Goal: Transaction & Acquisition: Purchase product/service

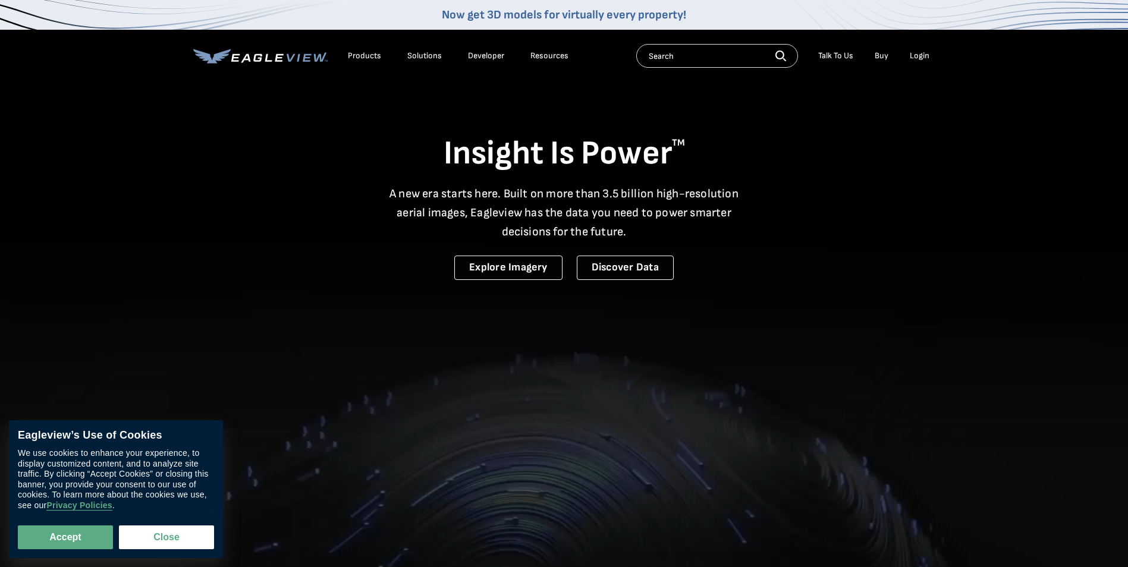
click at [911, 58] on div "Login" at bounding box center [919, 56] width 20 height 11
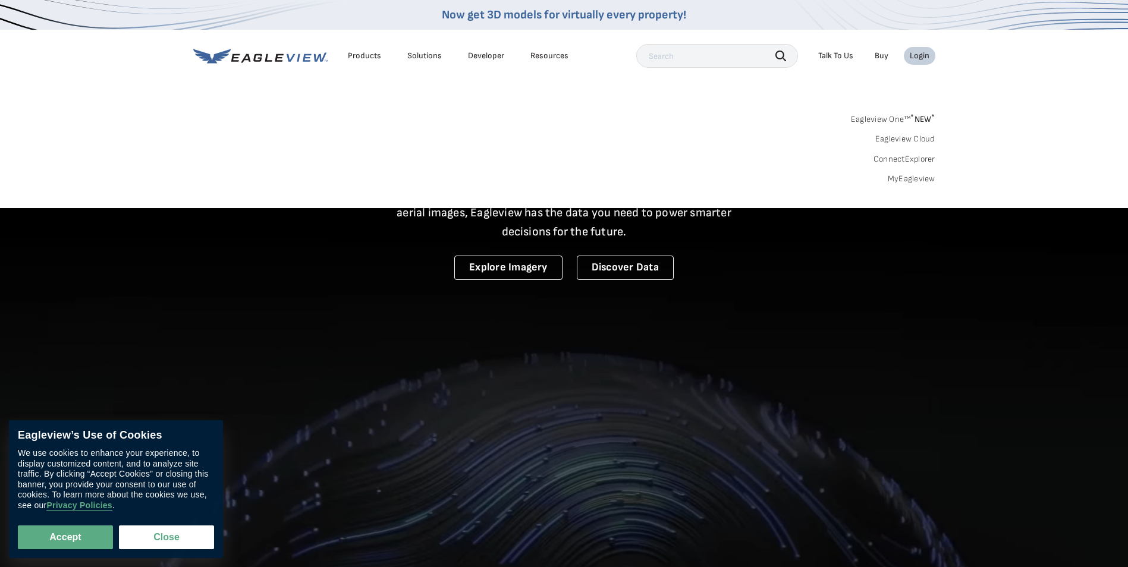
click at [925, 55] on div "Login" at bounding box center [919, 56] width 20 height 11
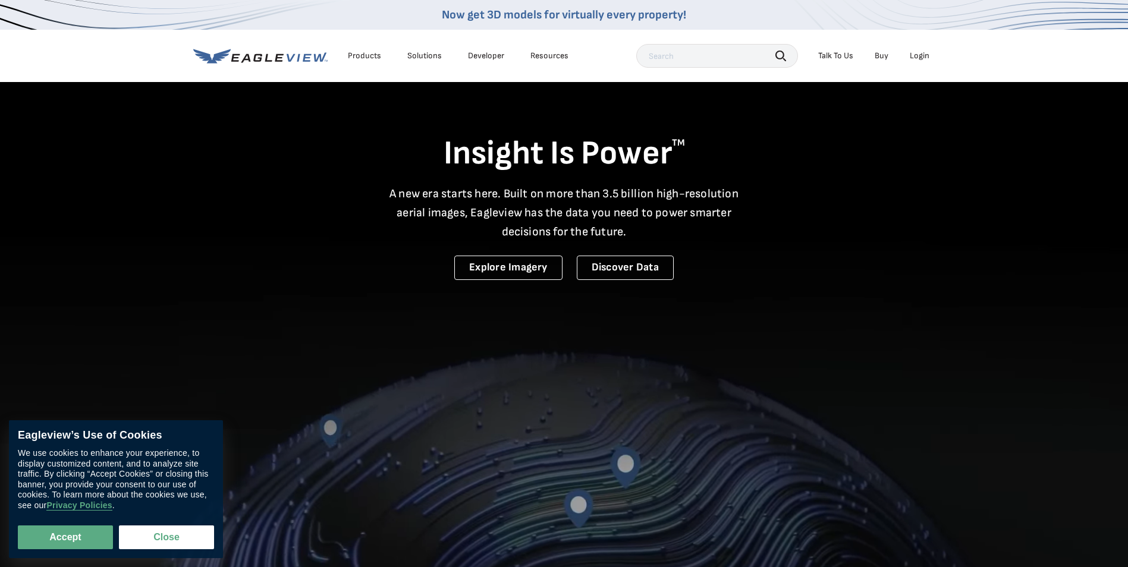
click at [925, 55] on div "Login" at bounding box center [919, 56] width 20 height 11
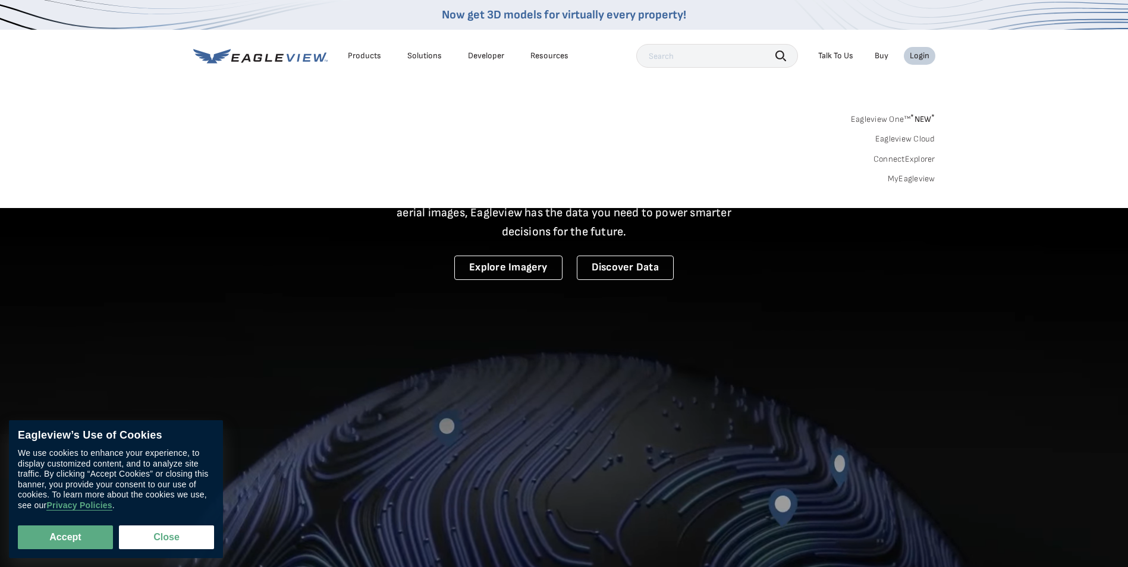
click at [901, 180] on link "MyEagleview" at bounding box center [911, 179] width 48 height 11
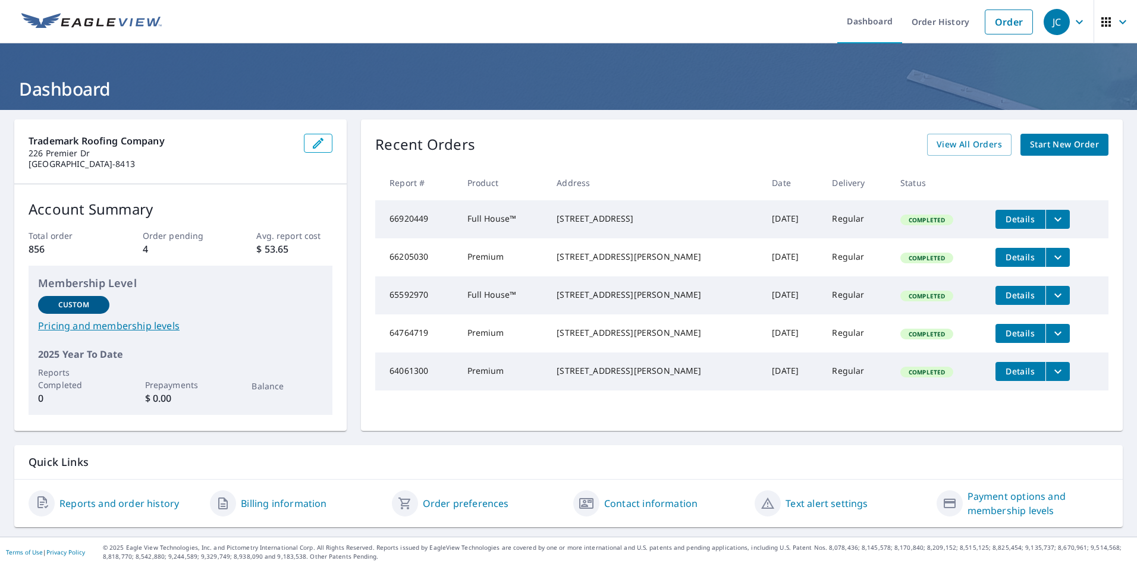
click at [1043, 142] on span "Start New Order" at bounding box center [1064, 144] width 69 height 15
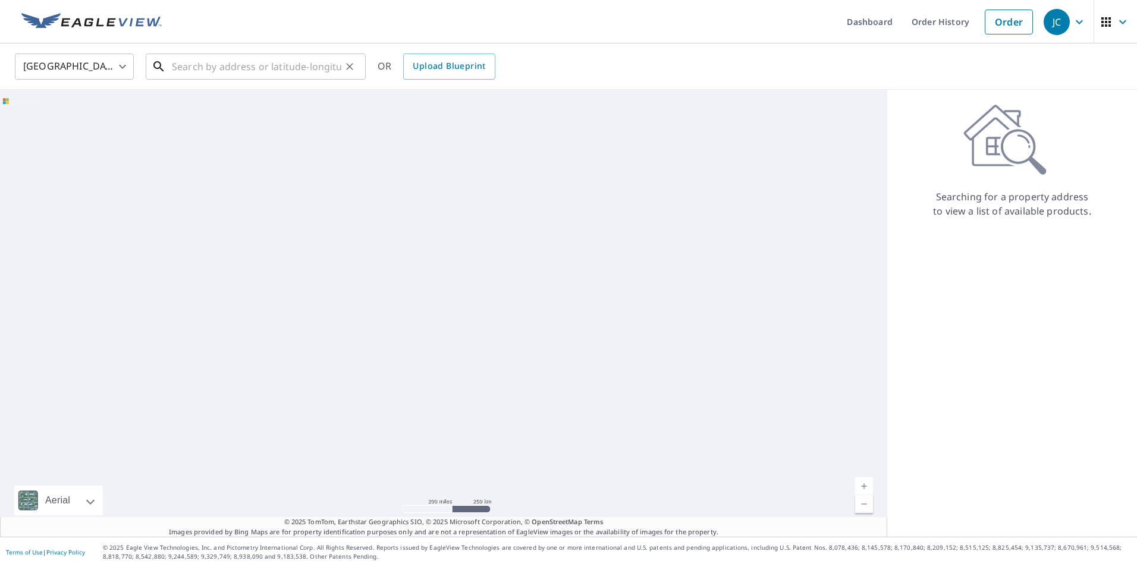
click at [192, 69] on input "text" at bounding box center [256, 66] width 169 height 33
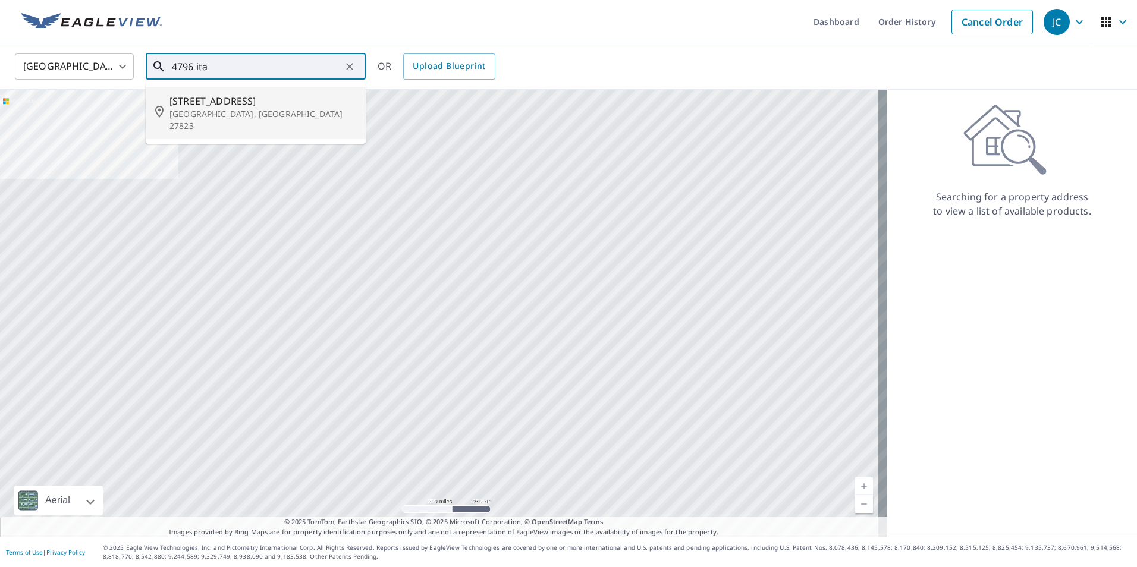
click at [254, 108] on p "[GEOGRAPHIC_DATA], [GEOGRAPHIC_DATA] 27823" at bounding box center [262, 120] width 187 height 24
type input "[STREET_ADDRESS]"
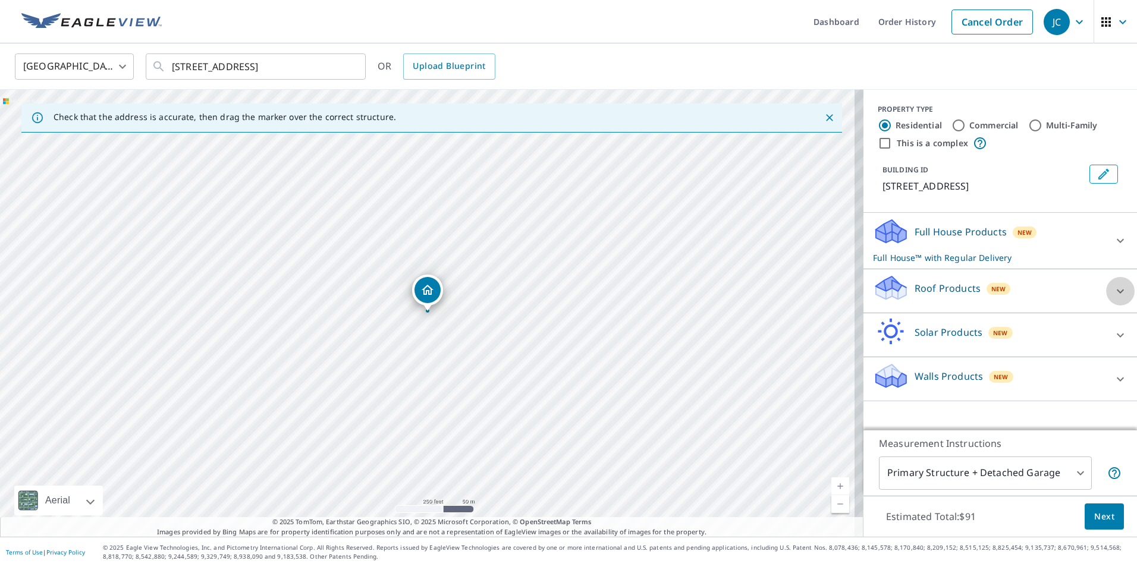
click at [1113, 288] on icon at bounding box center [1120, 291] width 14 height 14
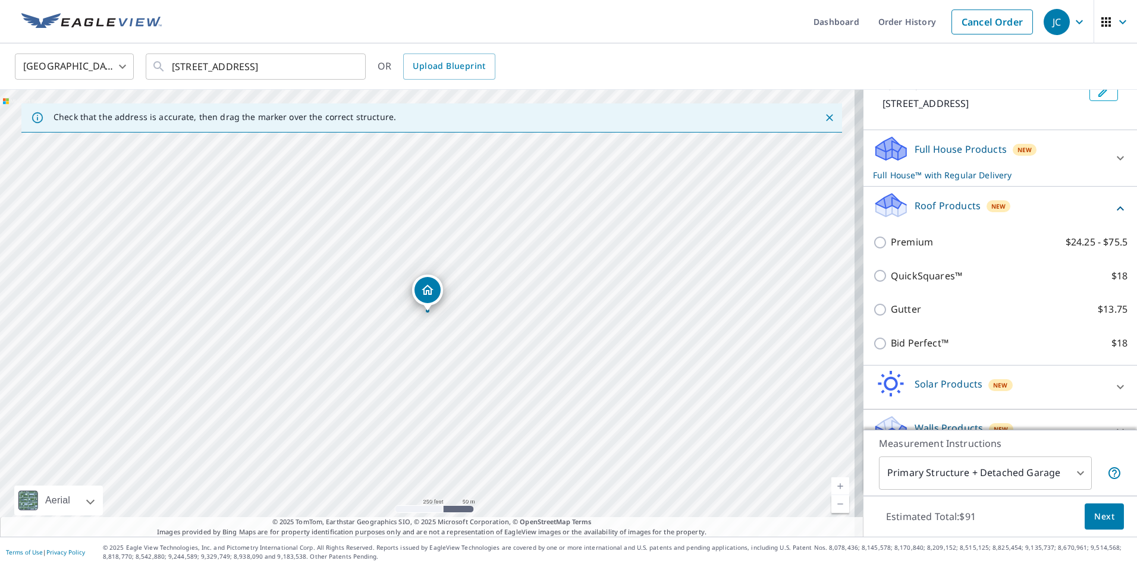
scroll to position [106, 0]
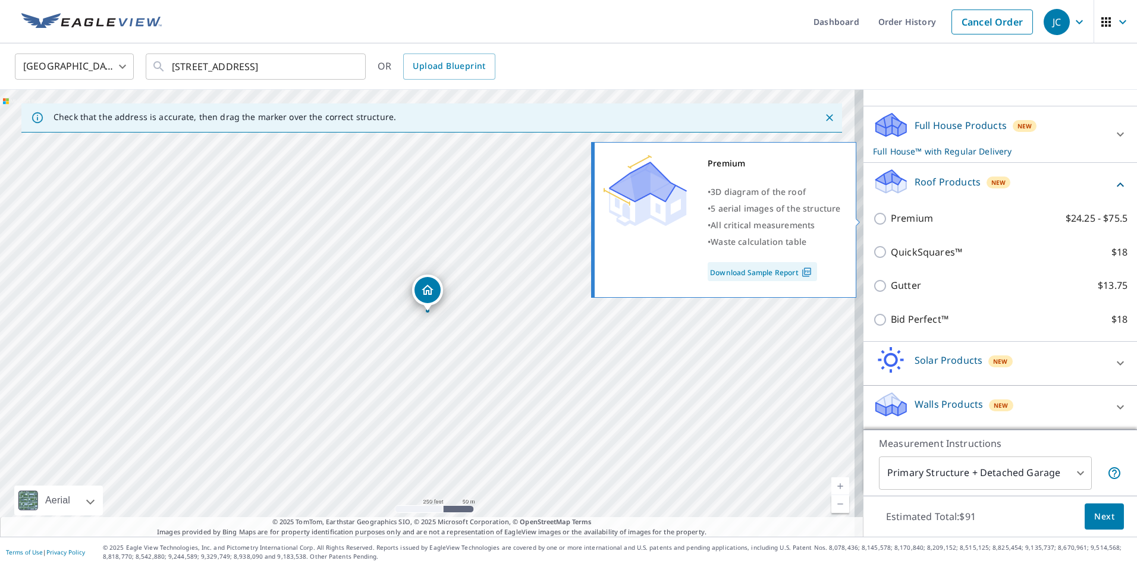
click at [873, 223] on input "Premium $24.25 - $75.5" at bounding box center [882, 219] width 18 height 14
checkbox input "true"
checkbox input "false"
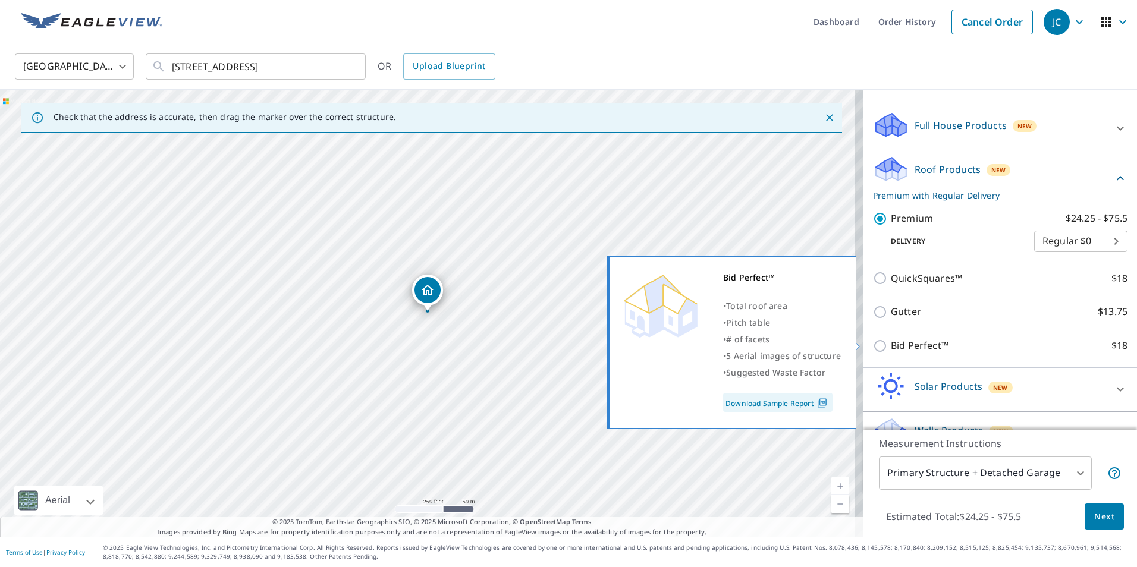
scroll to position [133, 0]
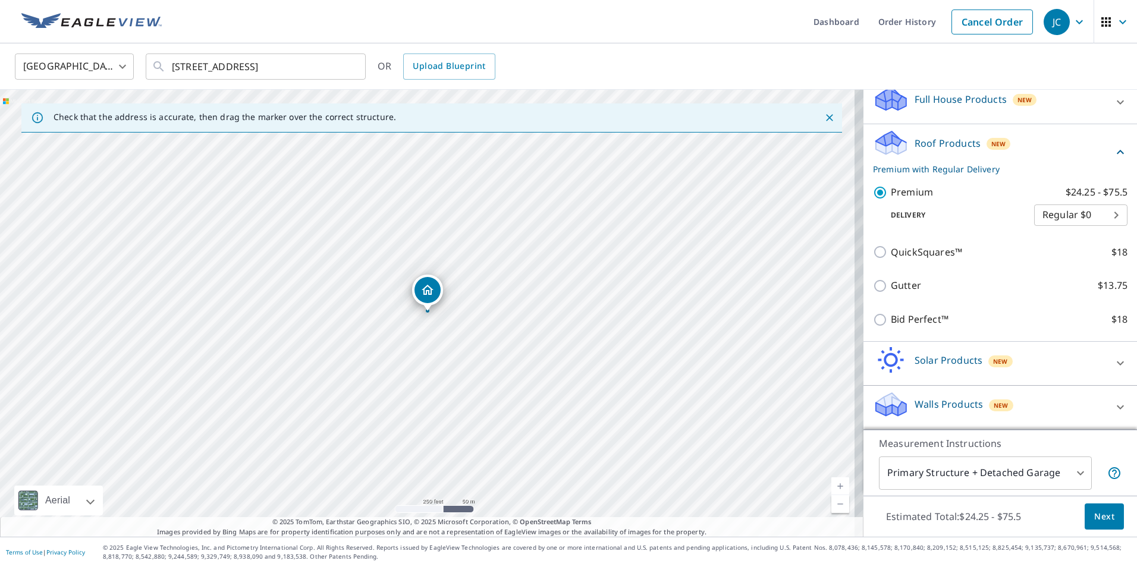
click at [1104, 512] on span "Next" at bounding box center [1104, 516] width 20 height 15
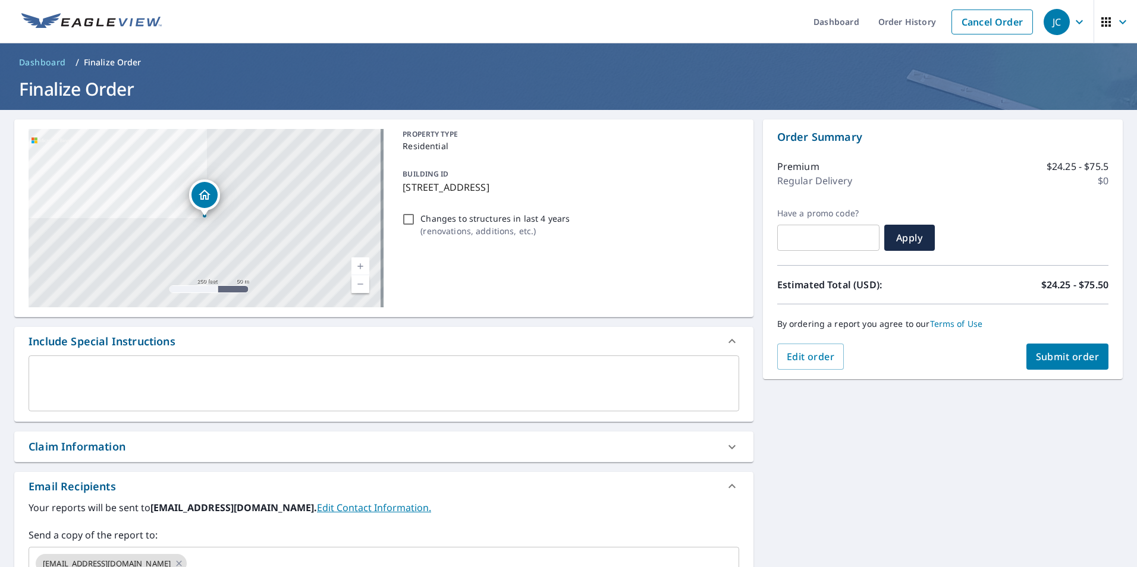
click at [1044, 358] on span "Submit order" at bounding box center [1067, 356] width 64 height 13
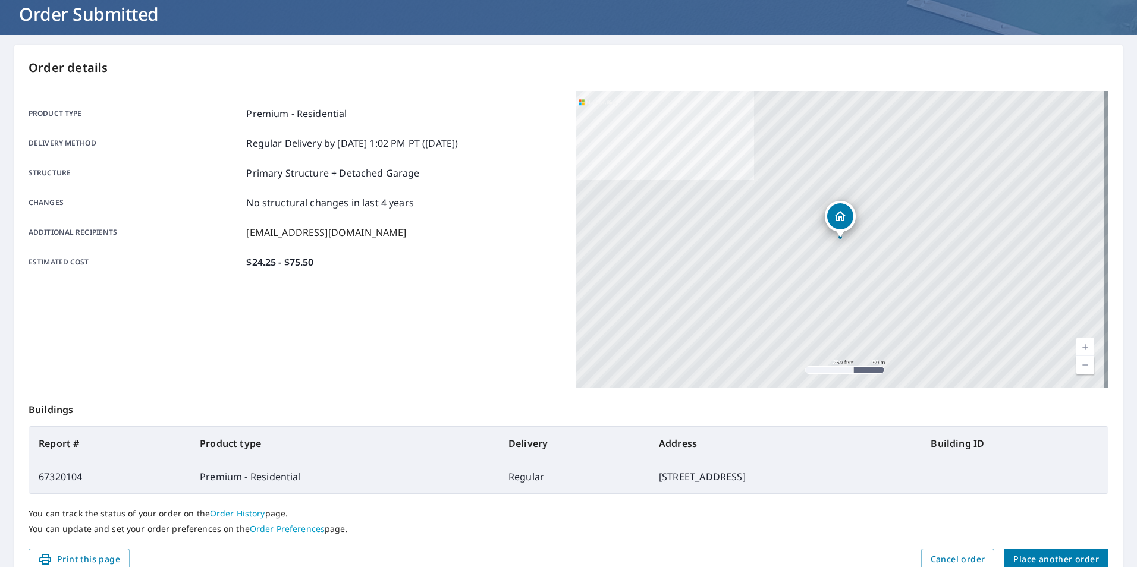
scroll to position [133, 0]
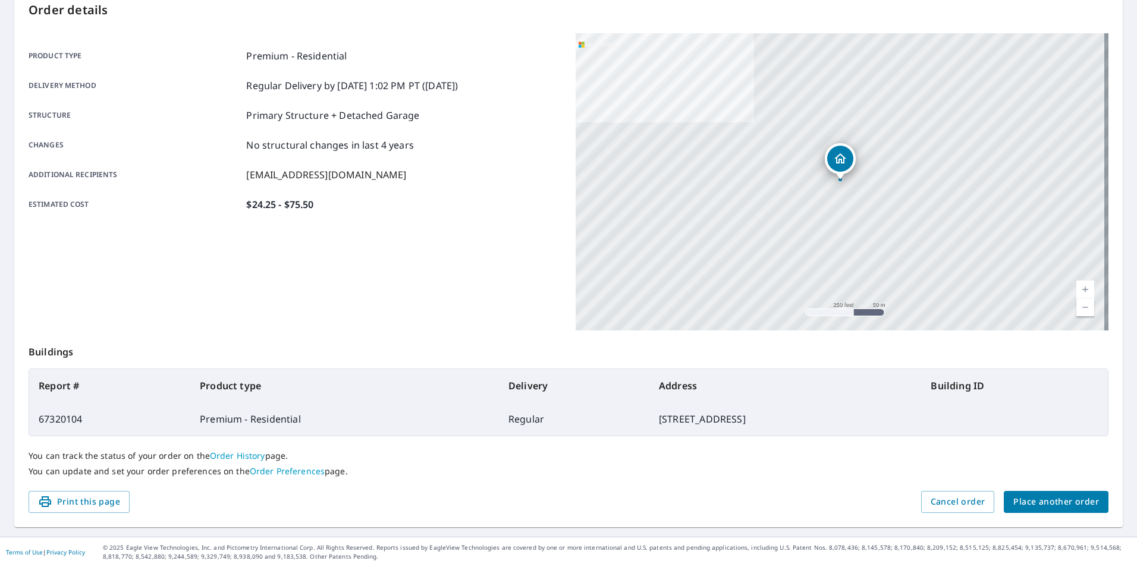
click at [289, 473] on link "Order Preferences" at bounding box center [287, 470] width 75 height 11
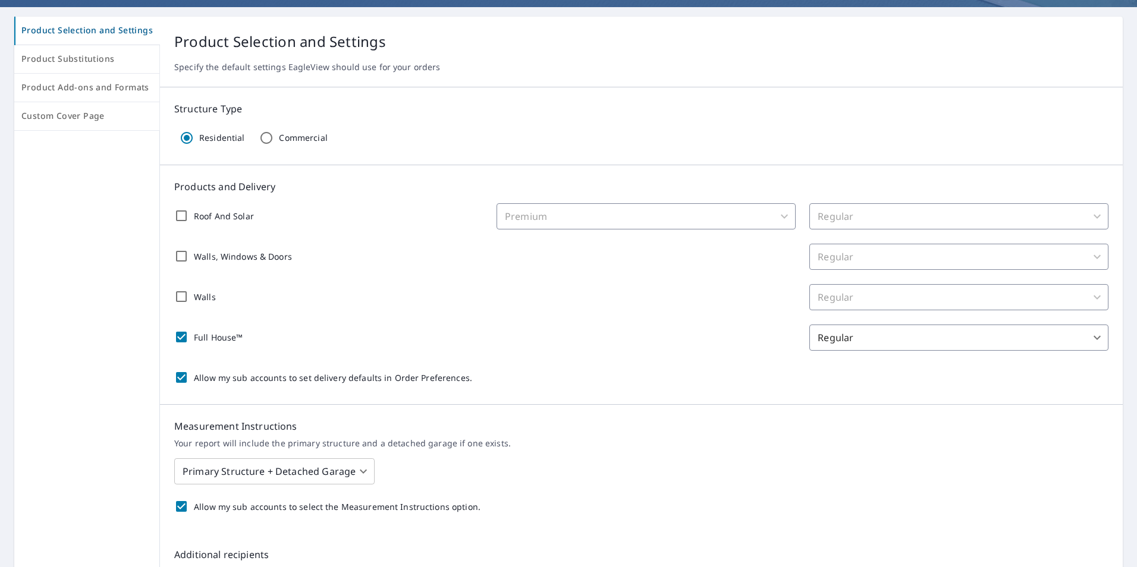
scroll to position [238, 0]
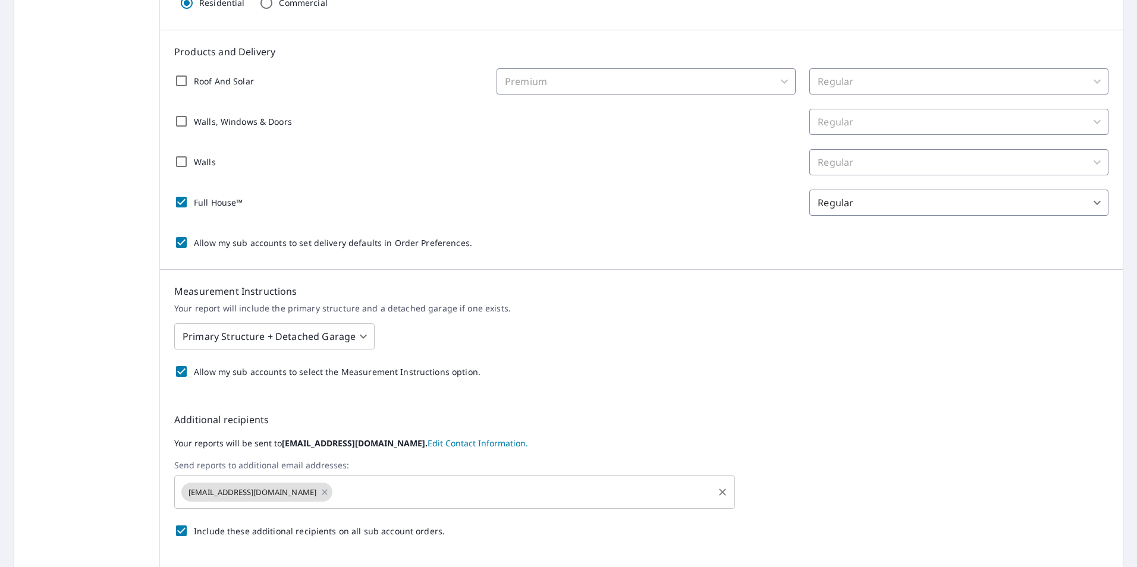
click at [374, 486] on input "text" at bounding box center [522, 492] width 377 height 23
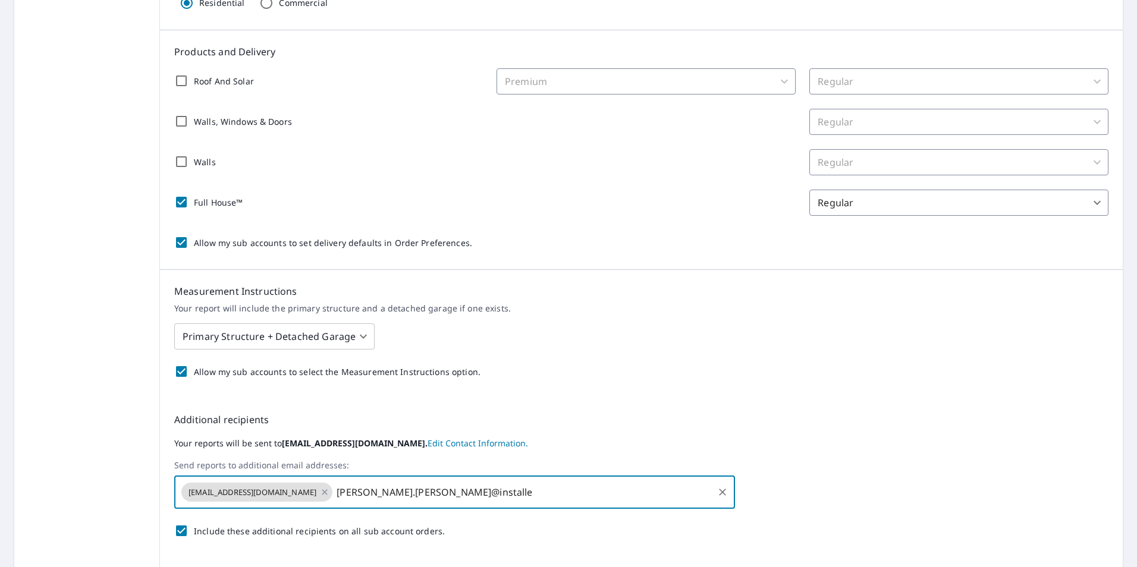
type input "[PERSON_NAME].[PERSON_NAME]@installed"
type input "[PERSON_NAME][EMAIL_ADDRESS][PERSON_NAME][DOMAIN_NAME]"
click at [780, 304] on p "Your report will include the primary structure and a detached garage if one exi…" at bounding box center [641, 308] width 934 height 11
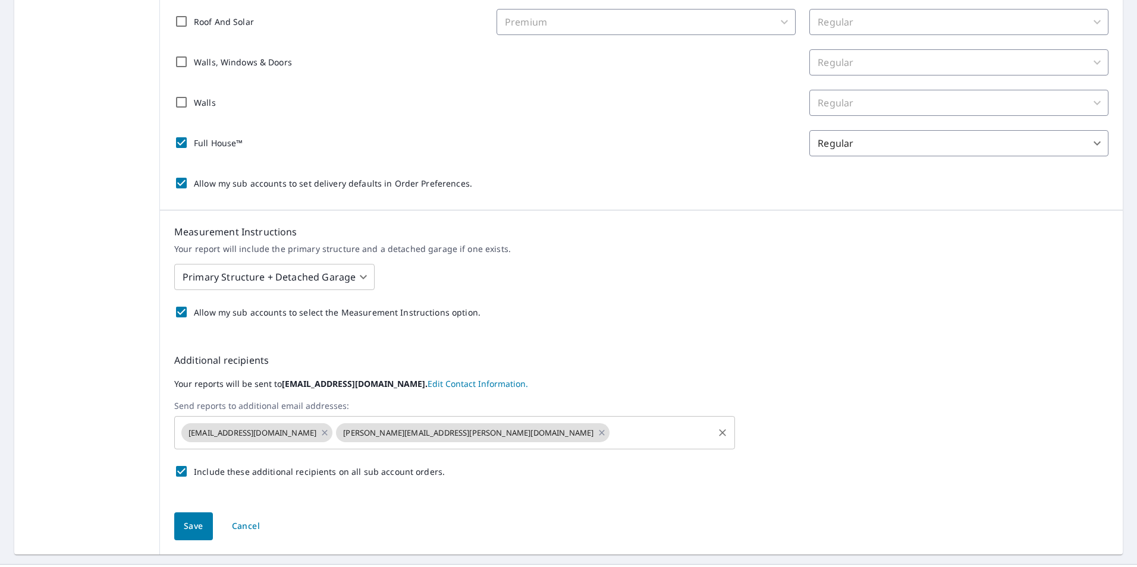
scroll to position [325, 0]
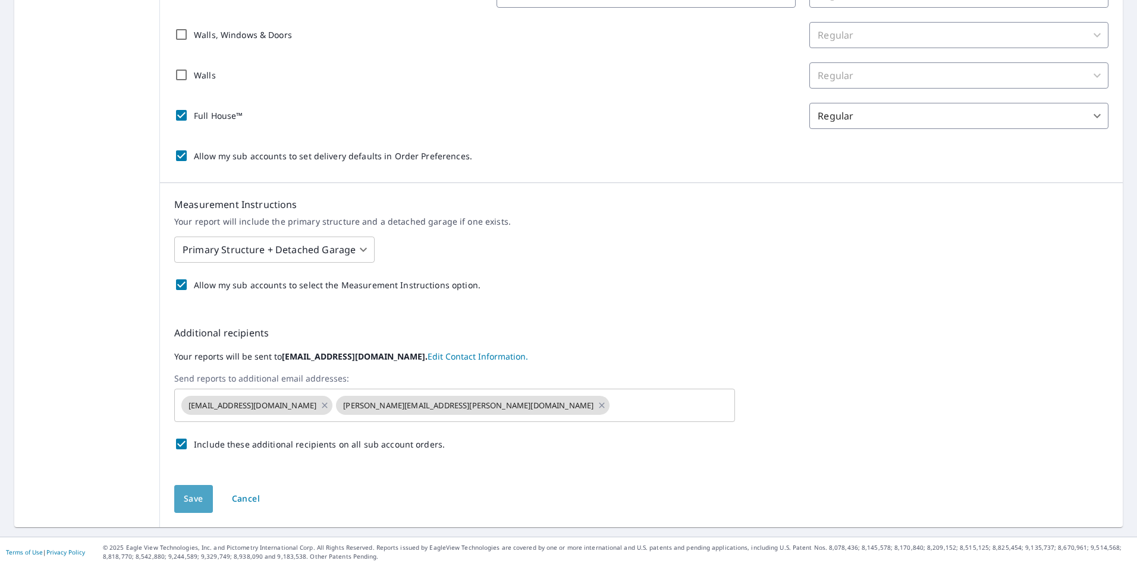
click at [184, 498] on span "Save" at bounding box center [194, 499] width 20 height 15
